Goal: Transaction & Acquisition: Purchase product/service

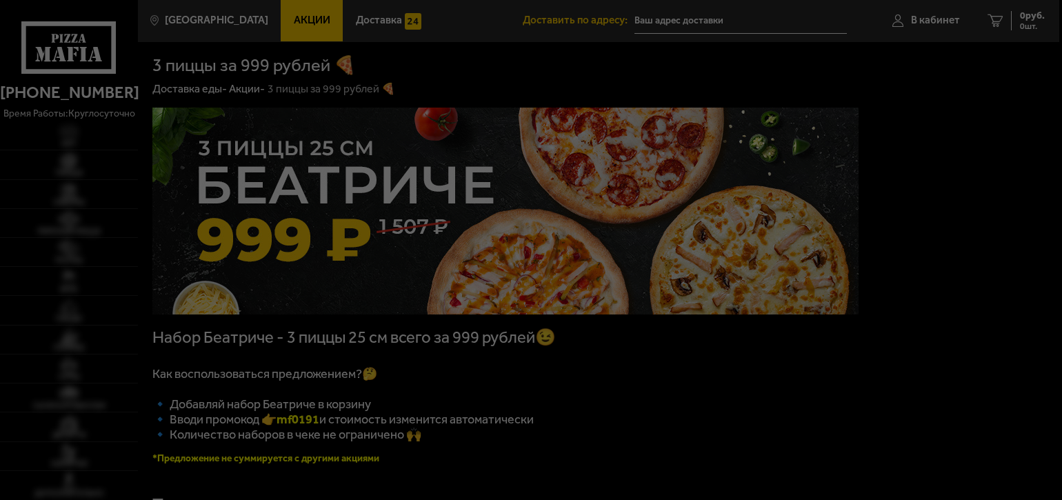
type input "[STREET_ADDRESS]"
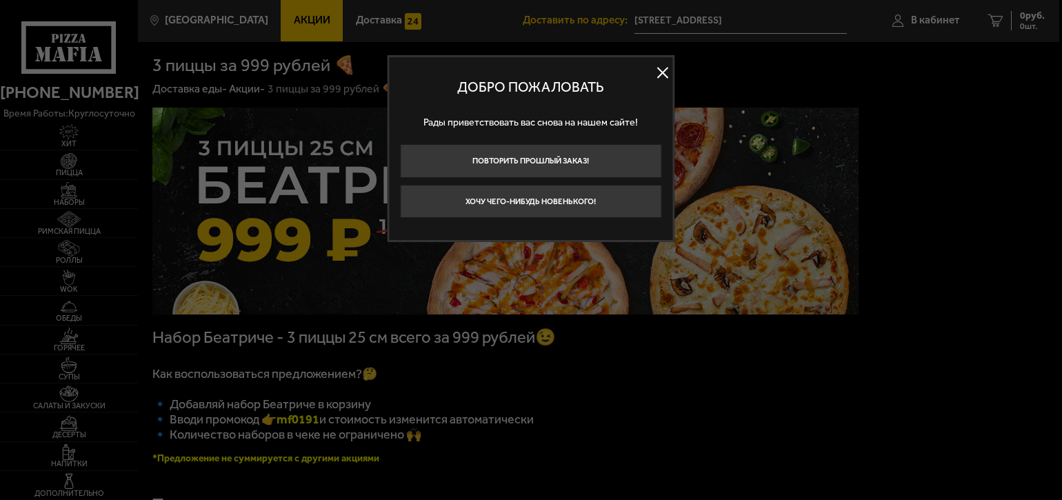
click at [661, 74] on button at bounding box center [662, 73] width 21 height 21
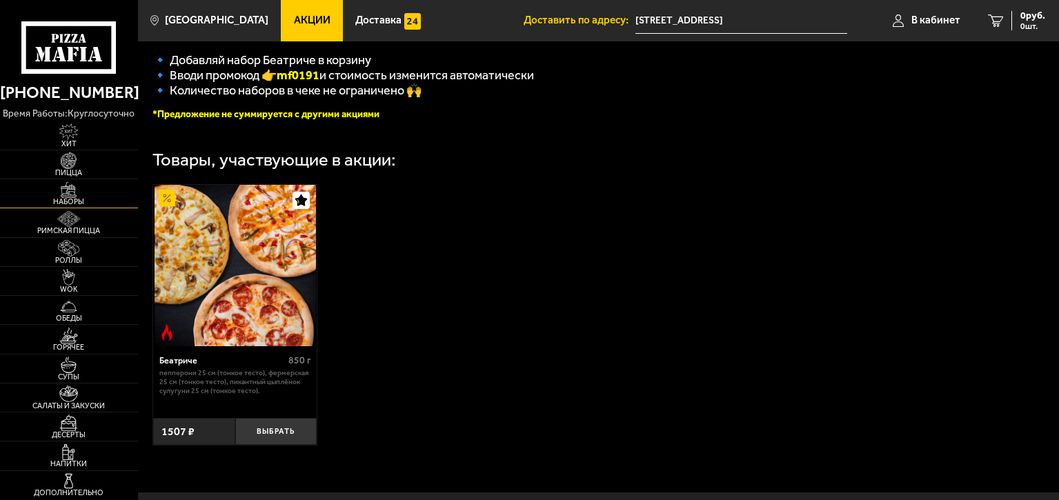
scroll to position [433, 0]
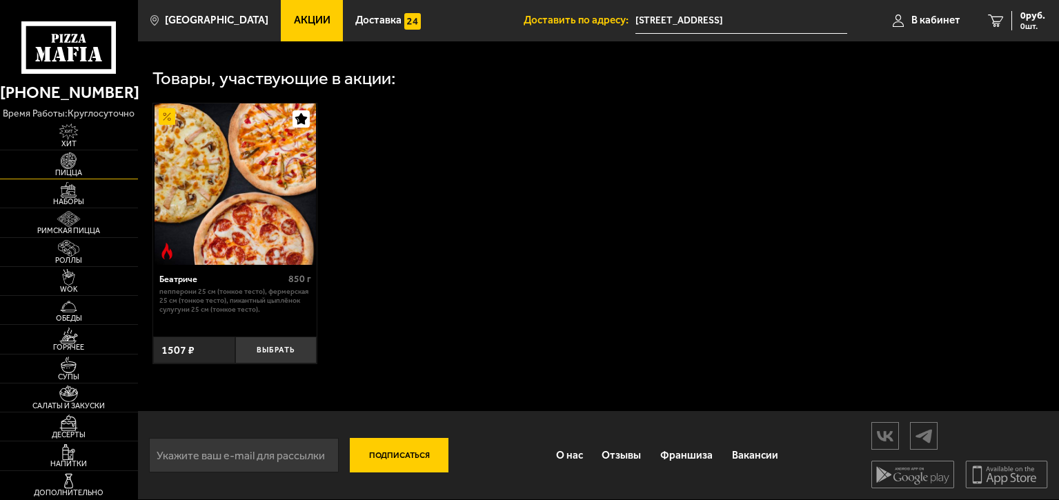
click at [66, 176] on span "Пицца" at bounding box center [69, 173] width 138 height 8
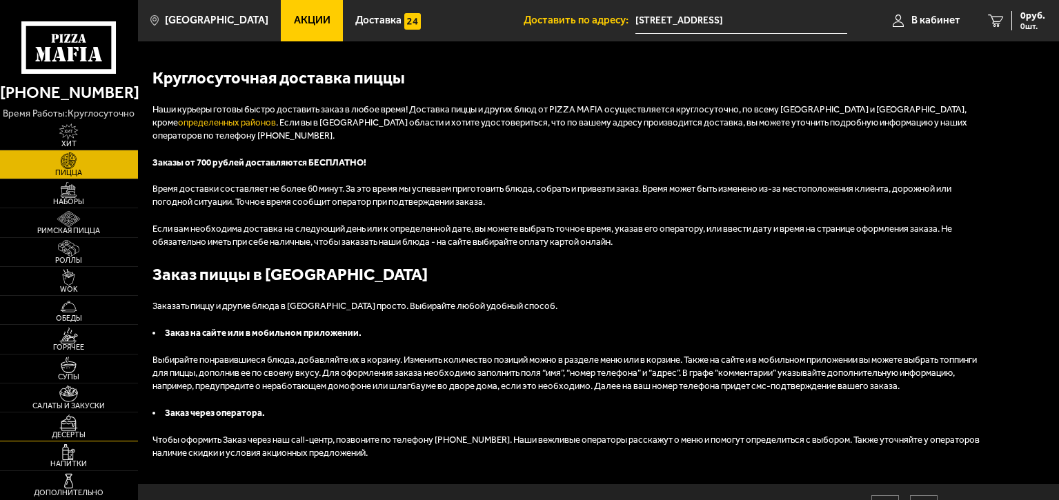
scroll to position [2491, 0]
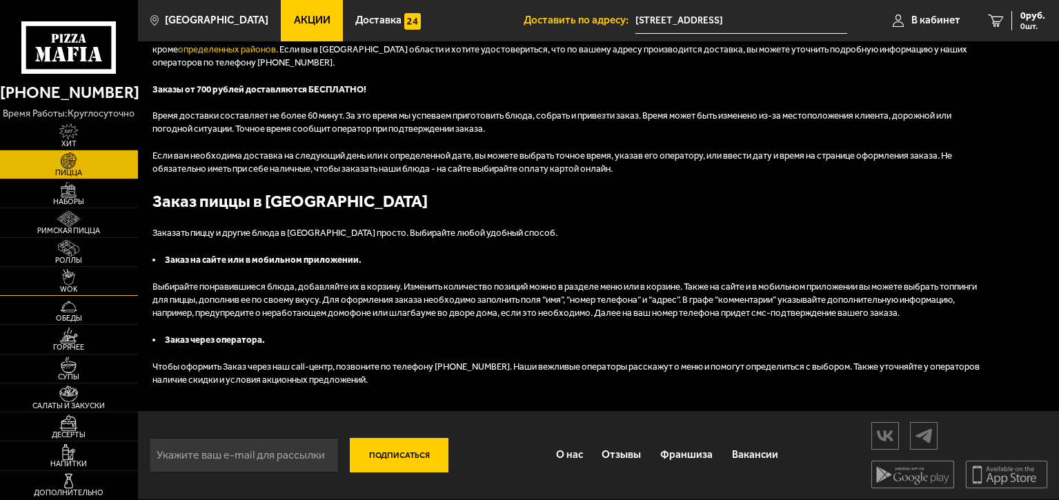
click at [71, 283] on img at bounding box center [69, 277] width 42 height 17
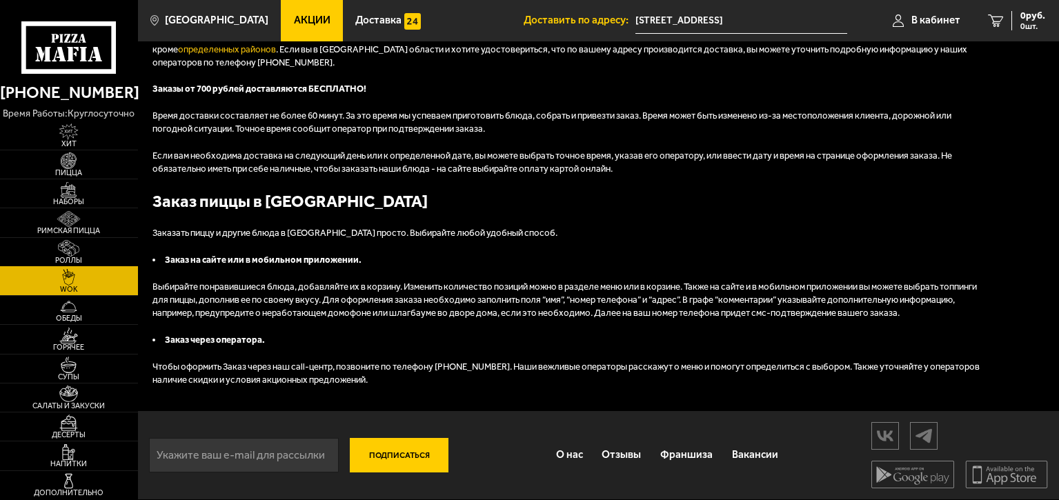
click at [71, 259] on span "Роллы" at bounding box center [69, 261] width 138 height 8
click at [69, 223] on img at bounding box center [69, 219] width 42 height 17
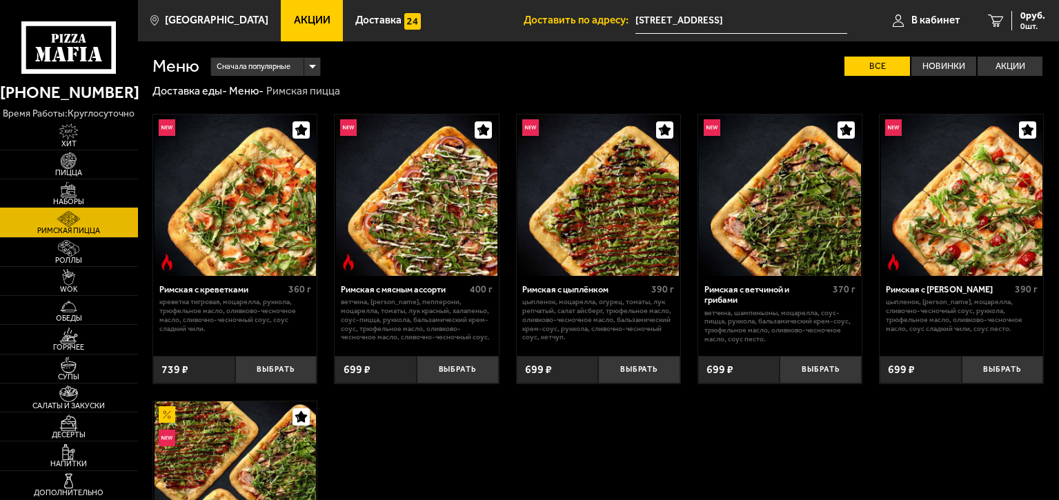
click at [73, 200] on span "Наборы" at bounding box center [69, 202] width 138 height 8
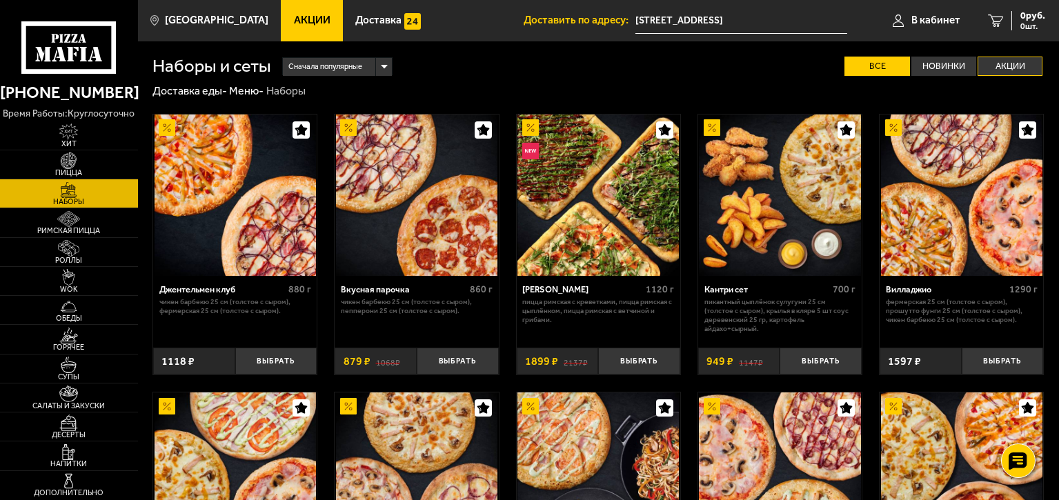
click at [1000, 62] on label "Акции" at bounding box center [1009, 67] width 65 height 20
click at [0, 0] on input "Акции" at bounding box center [0, 0] width 0 height 0
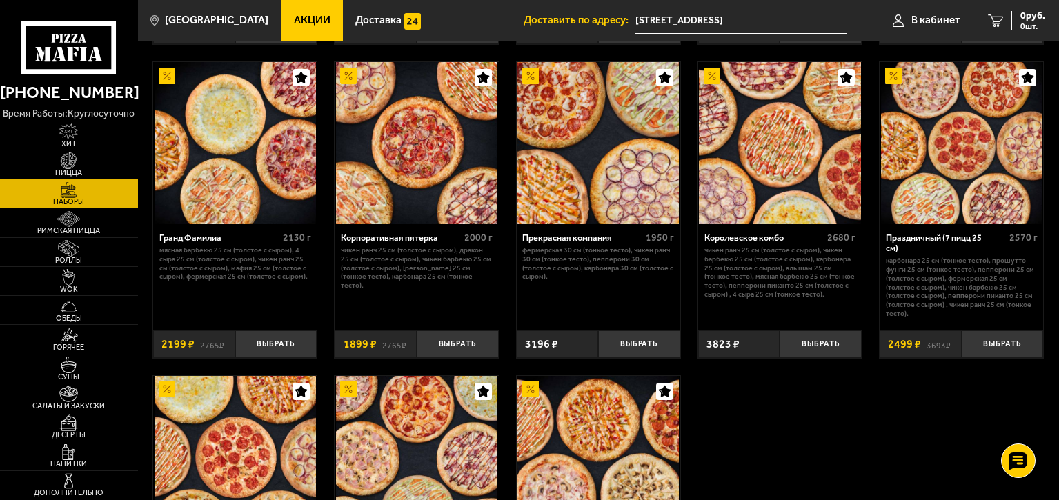
scroll to position [1791, 0]
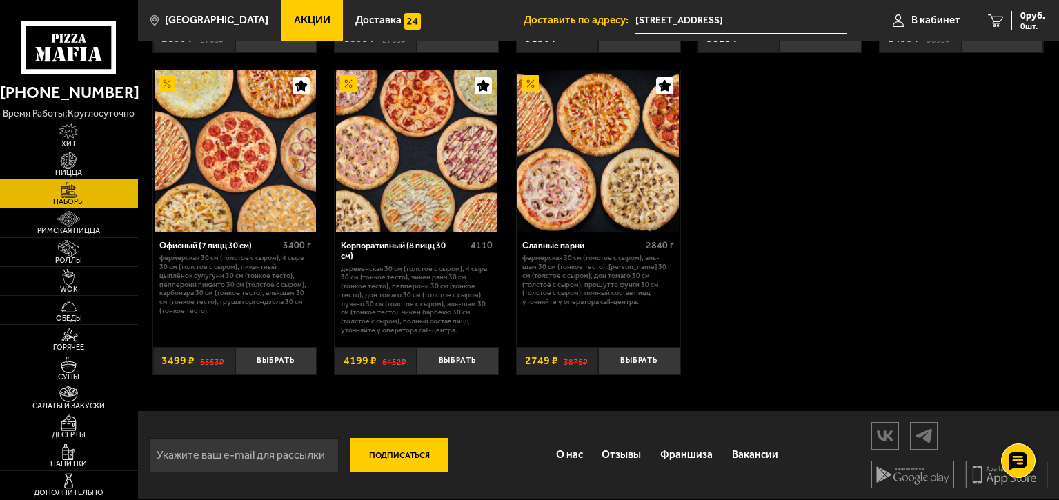
click at [70, 132] on img at bounding box center [69, 131] width 42 height 17
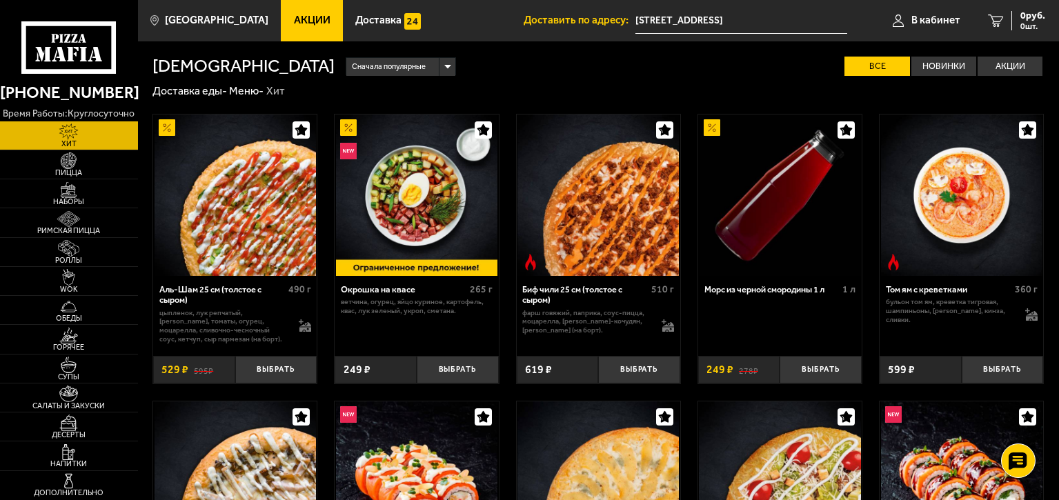
click at [352, 66] on span "Сначала популярные" at bounding box center [389, 67] width 74 height 21
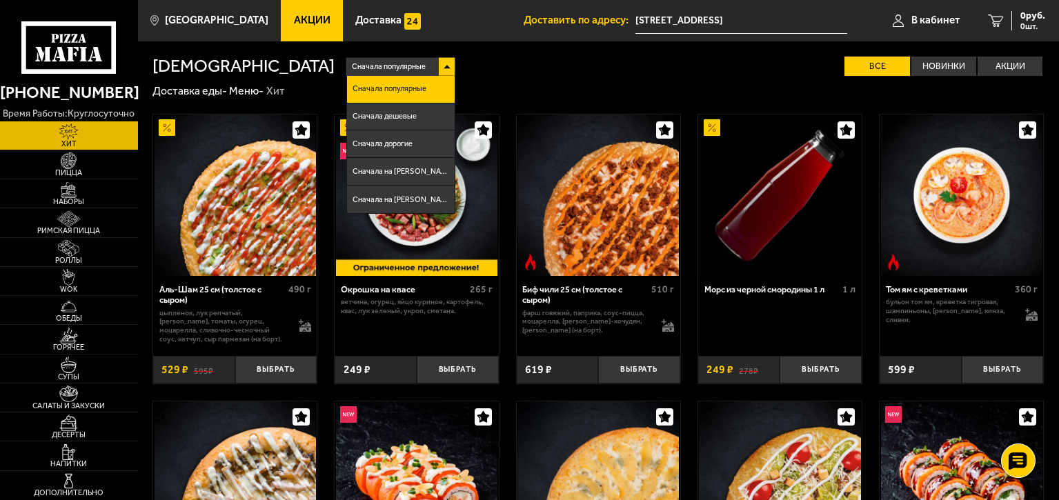
click at [352, 69] on span "Сначала популярные" at bounding box center [389, 67] width 74 height 21
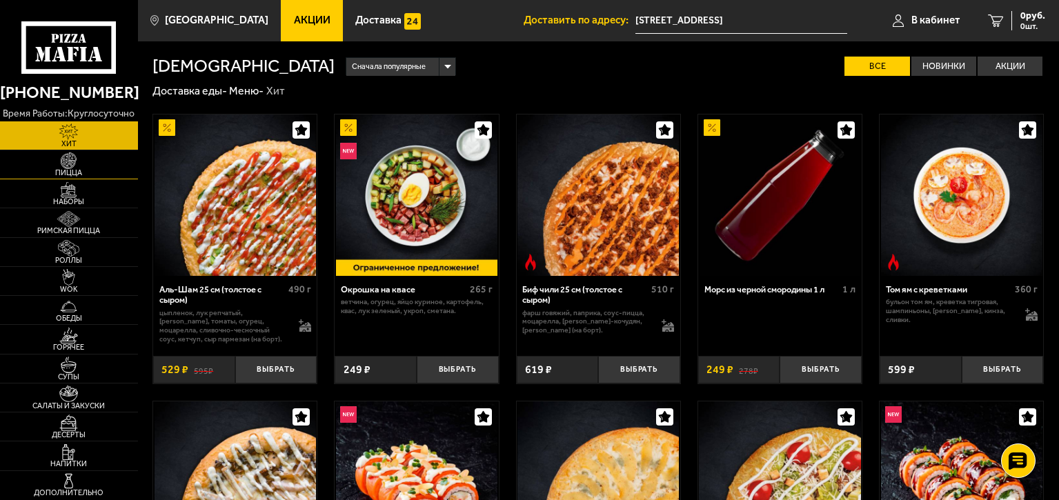
click at [74, 167] on img at bounding box center [69, 160] width 42 height 17
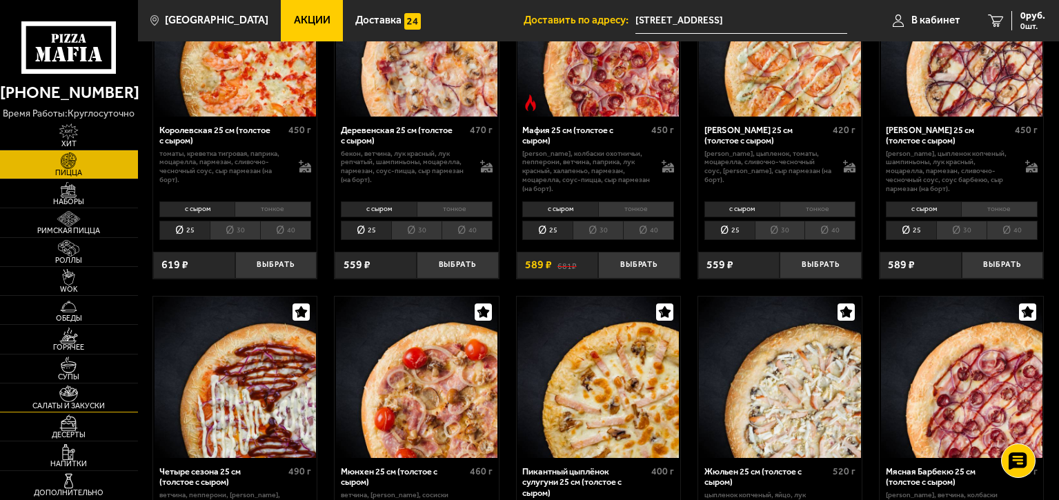
scroll to position [1638, 0]
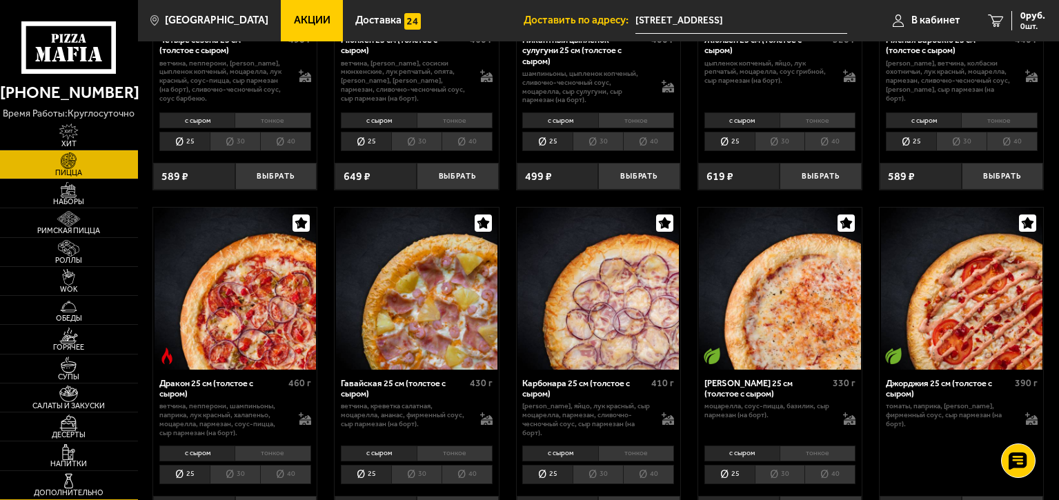
click at [83, 490] on span "Дополнительно" at bounding box center [69, 493] width 138 height 8
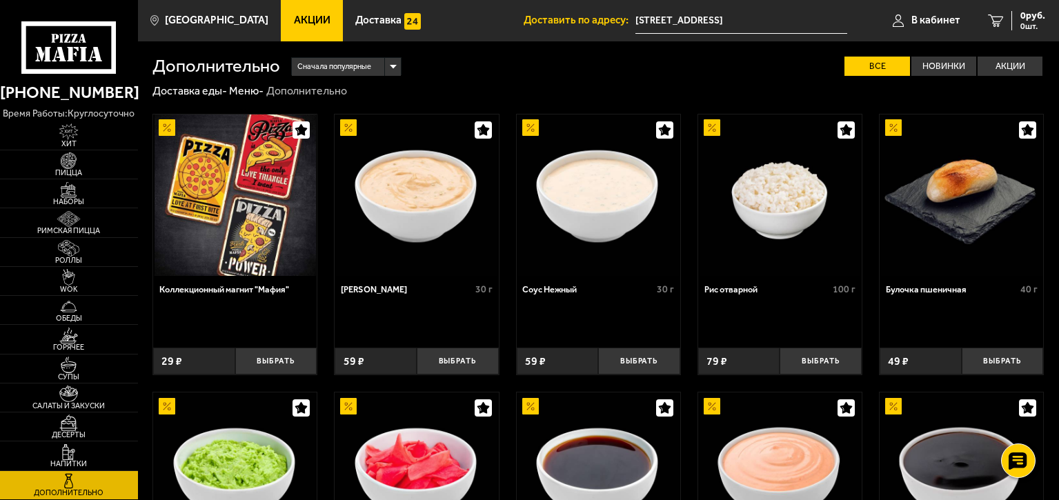
click at [70, 61] on use at bounding box center [70, 54] width 7 height 14
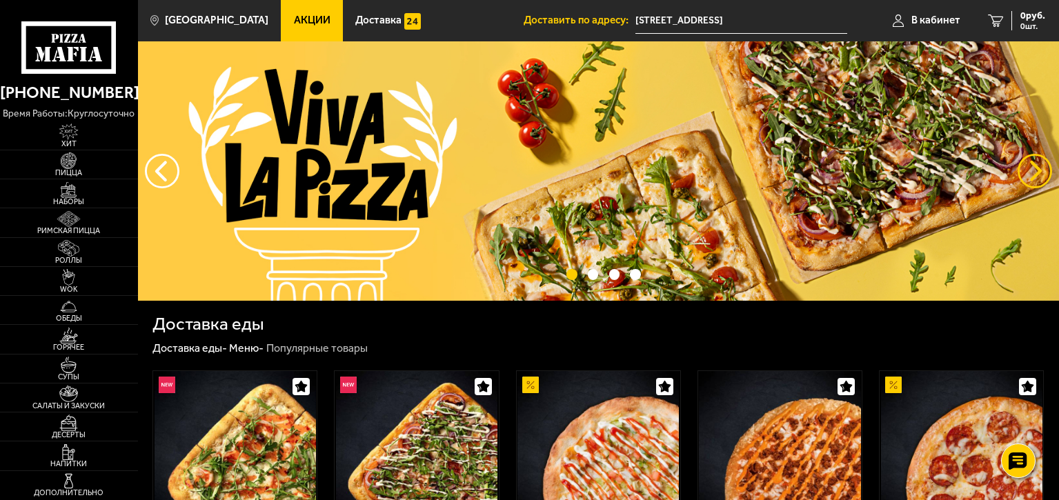
click at [1023, 165] on button "предыдущий" at bounding box center [1034, 171] width 34 height 34
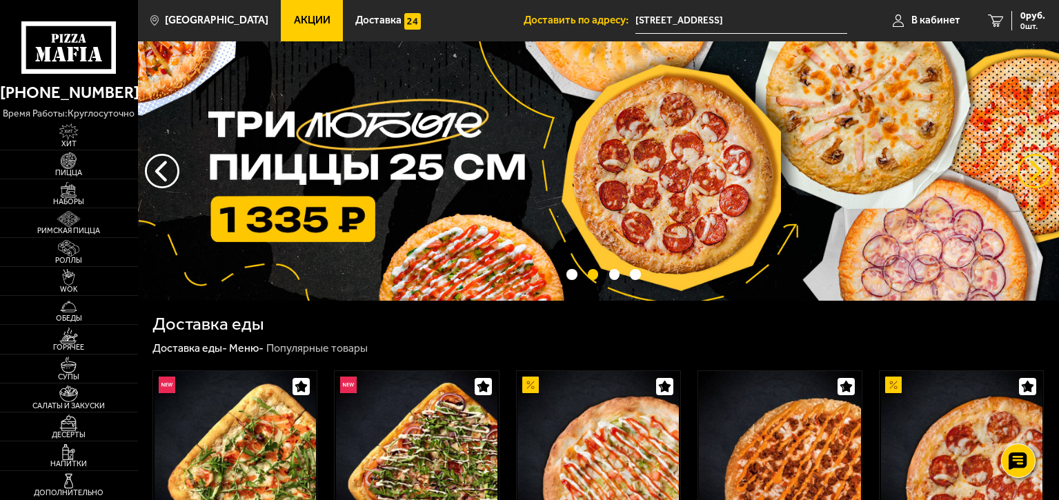
click at [1023, 165] on button "предыдущий" at bounding box center [1034, 171] width 34 height 34
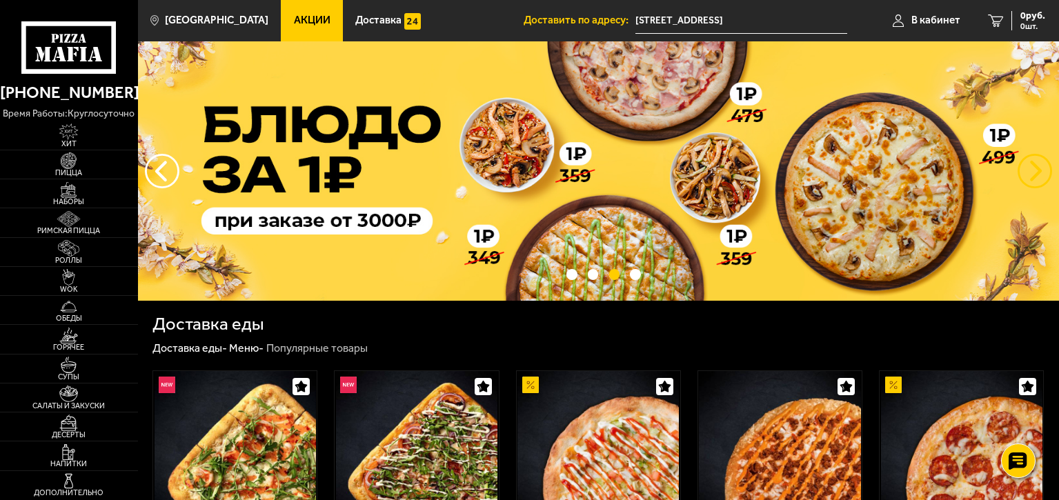
click at [1023, 165] on button "предыдущий" at bounding box center [1034, 171] width 34 height 34
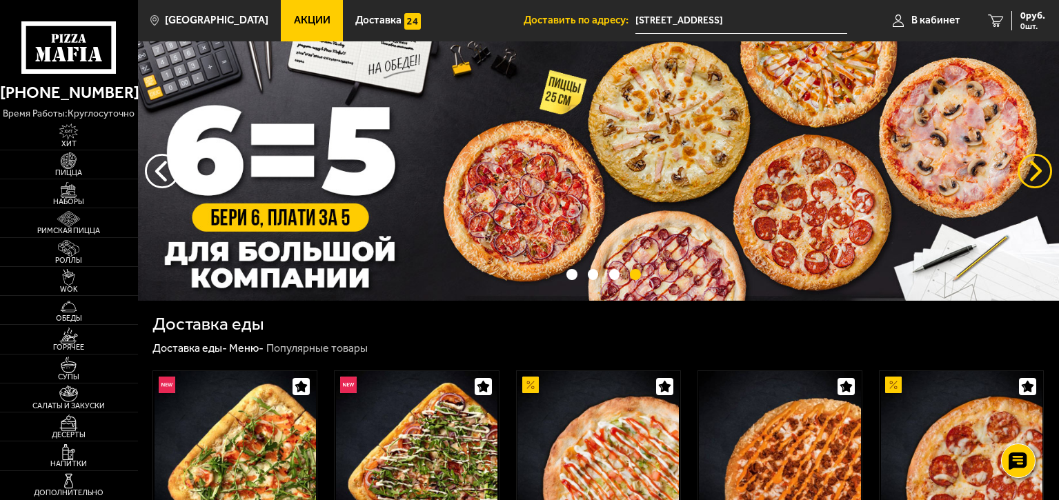
click at [1023, 165] on button "предыдущий" at bounding box center [1034, 171] width 34 height 34
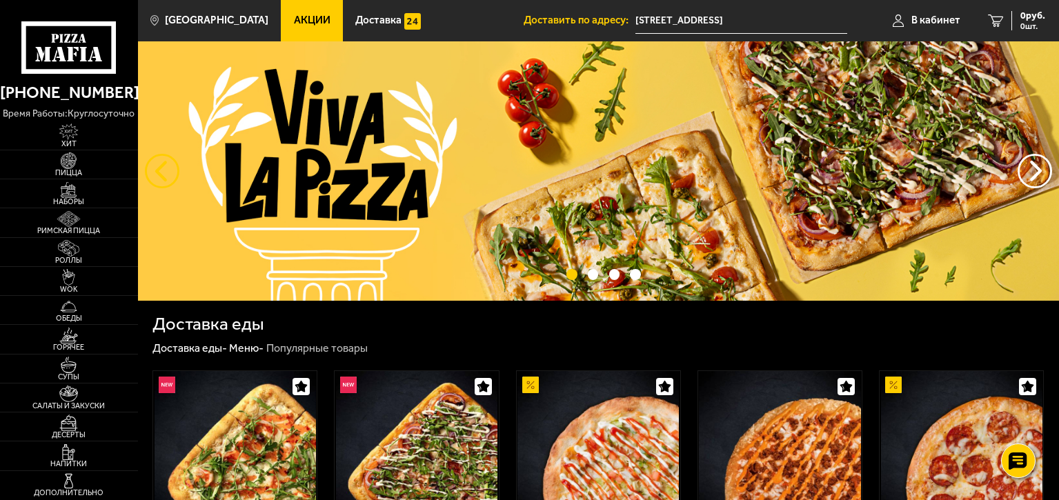
click at [172, 174] on button "следующий" at bounding box center [162, 171] width 34 height 34
click at [154, 168] on button "следующий" at bounding box center [162, 171] width 34 height 34
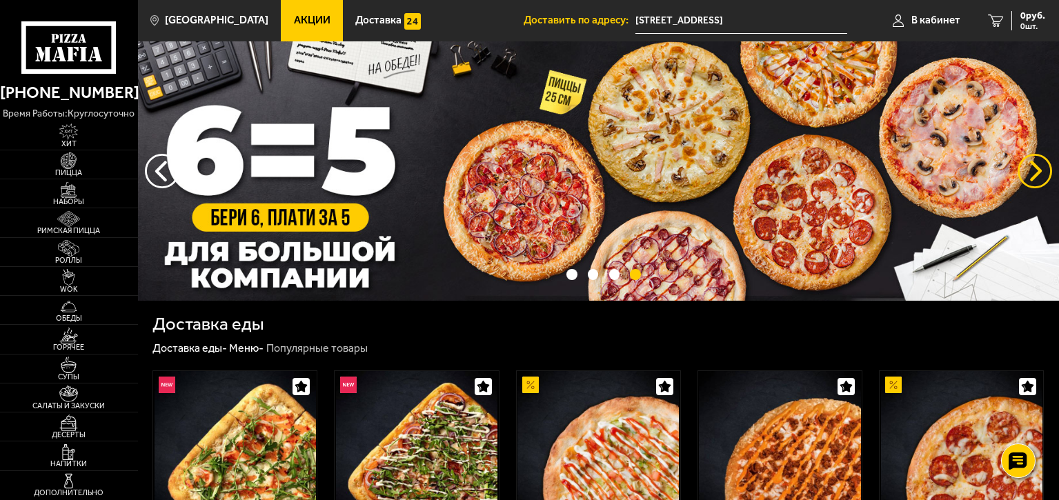
click at [1023, 166] on button "предыдущий" at bounding box center [1034, 171] width 34 height 34
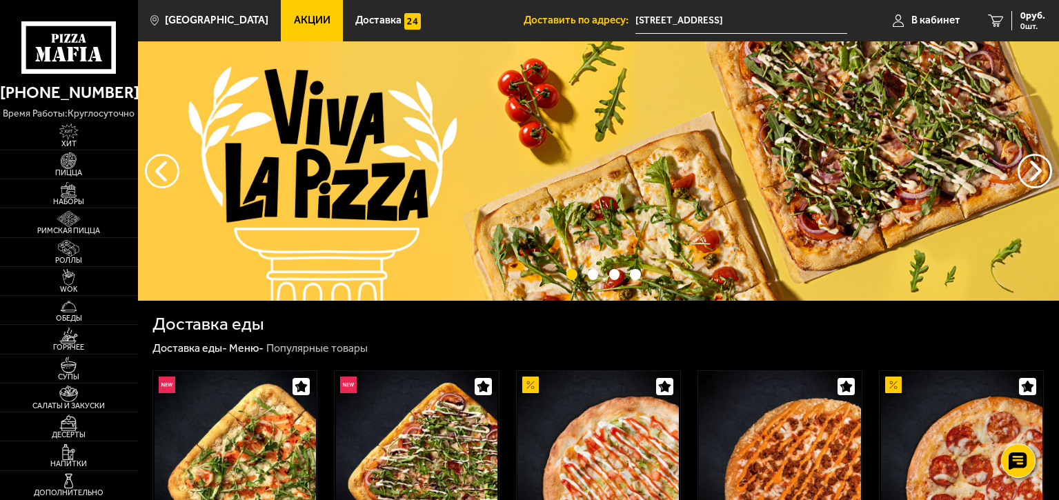
click at [159, 151] on img at bounding box center [598, 170] width 921 height 259
click at [163, 163] on button "следующий" at bounding box center [162, 171] width 34 height 34
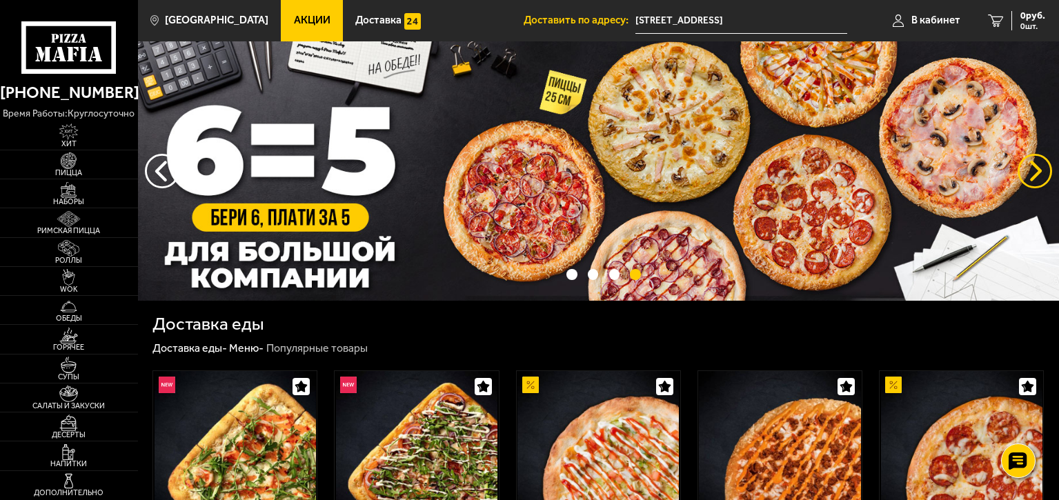
click at [1029, 166] on button "предыдущий" at bounding box center [1034, 171] width 34 height 34
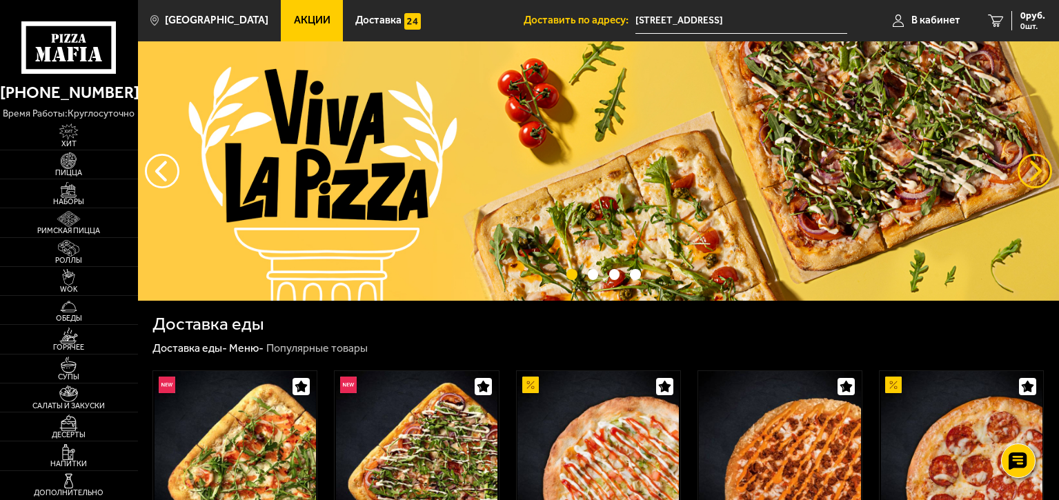
click at [1027, 166] on button "предыдущий" at bounding box center [1034, 171] width 34 height 34
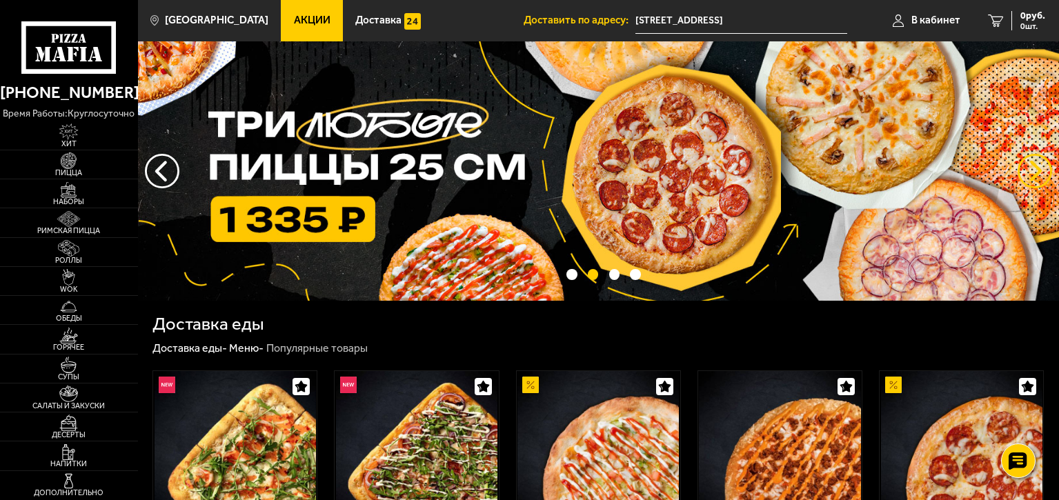
click at [1027, 166] on button "предыдущий" at bounding box center [1034, 171] width 34 height 34
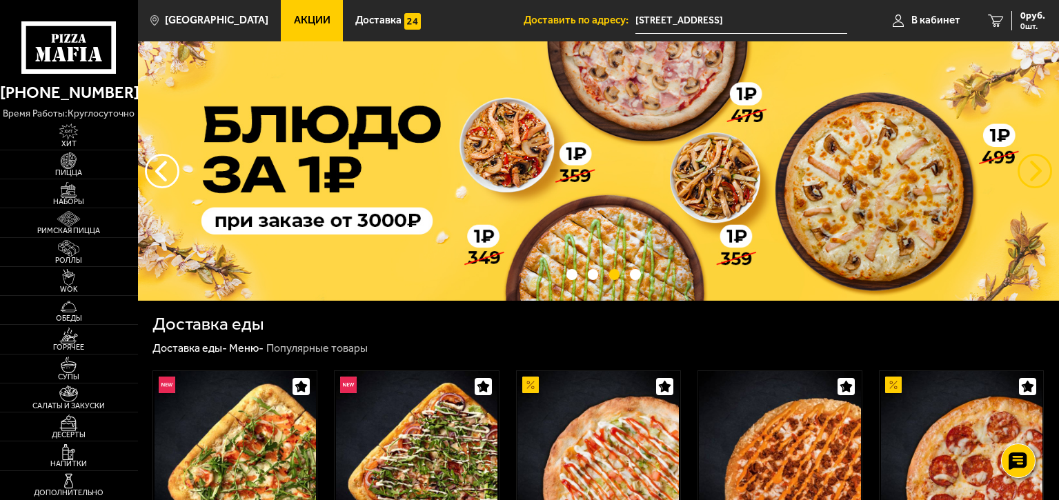
click at [1027, 166] on button "предыдущий" at bounding box center [1034, 171] width 34 height 34
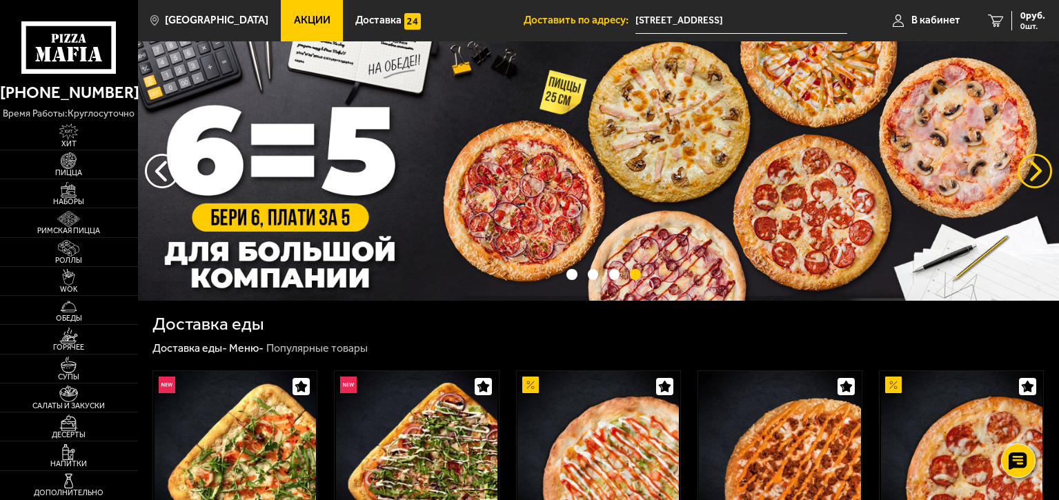
click at [1027, 167] on button "предыдущий" at bounding box center [1034, 171] width 34 height 34
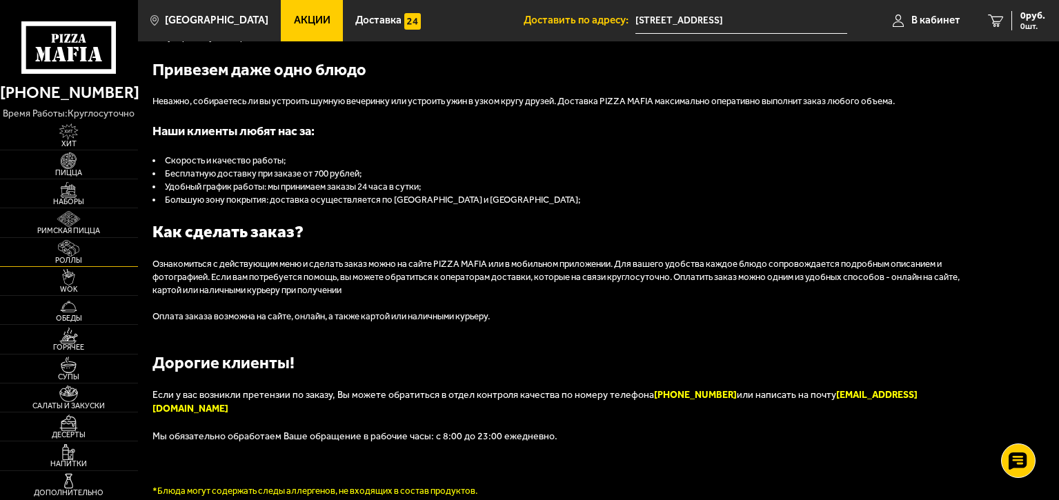
scroll to position [1423, 0]
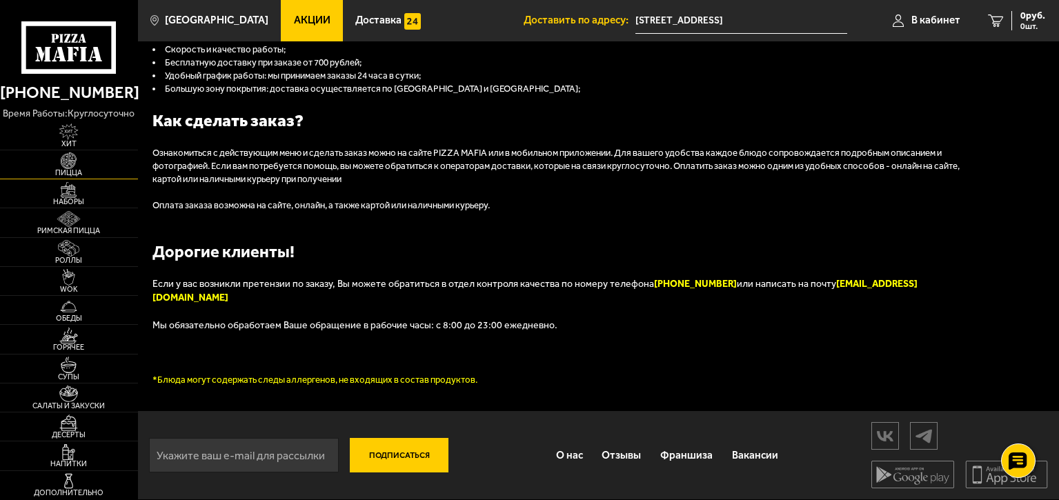
click at [67, 168] on img at bounding box center [69, 160] width 42 height 17
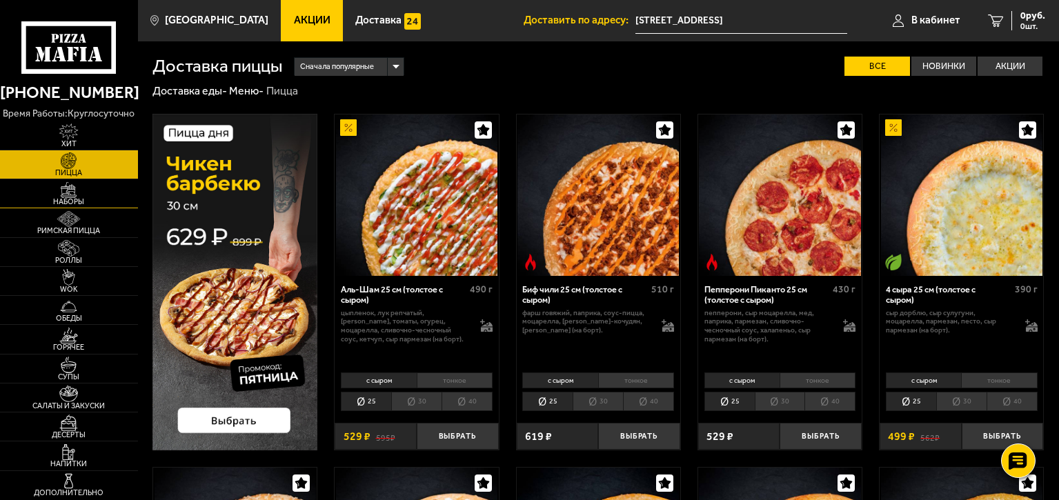
click at [72, 193] on img at bounding box center [69, 190] width 42 height 17
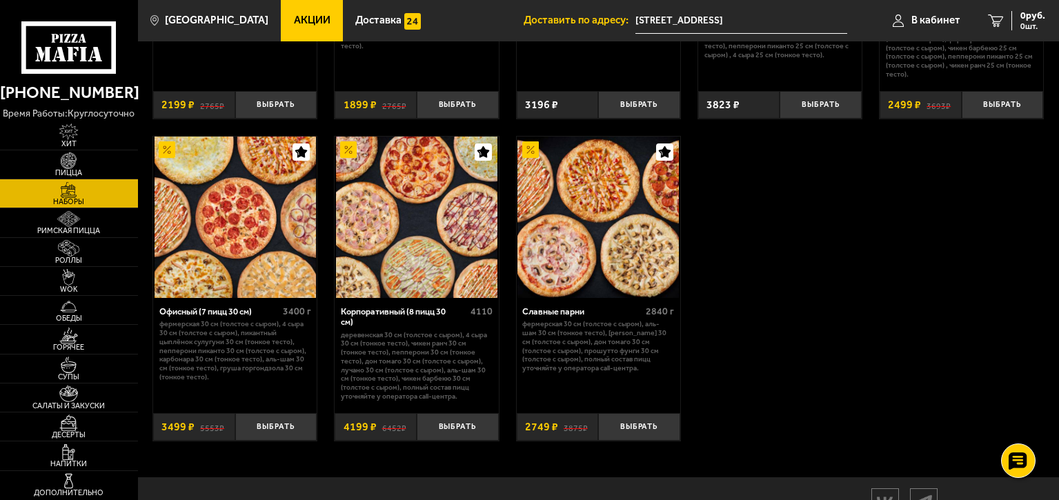
scroll to position [1791, 0]
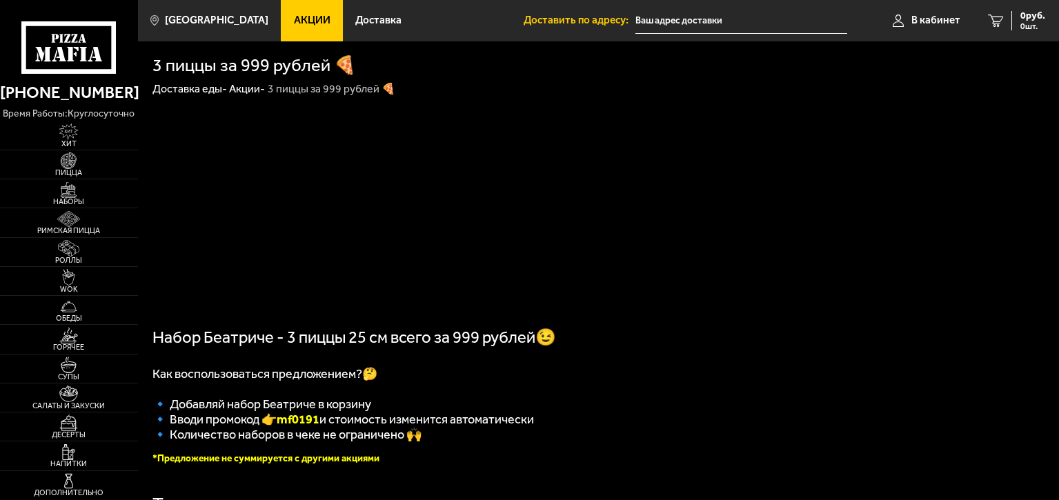
type input "[STREET_ADDRESS]"
